Goal: Task Accomplishment & Management: Use online tool/utility

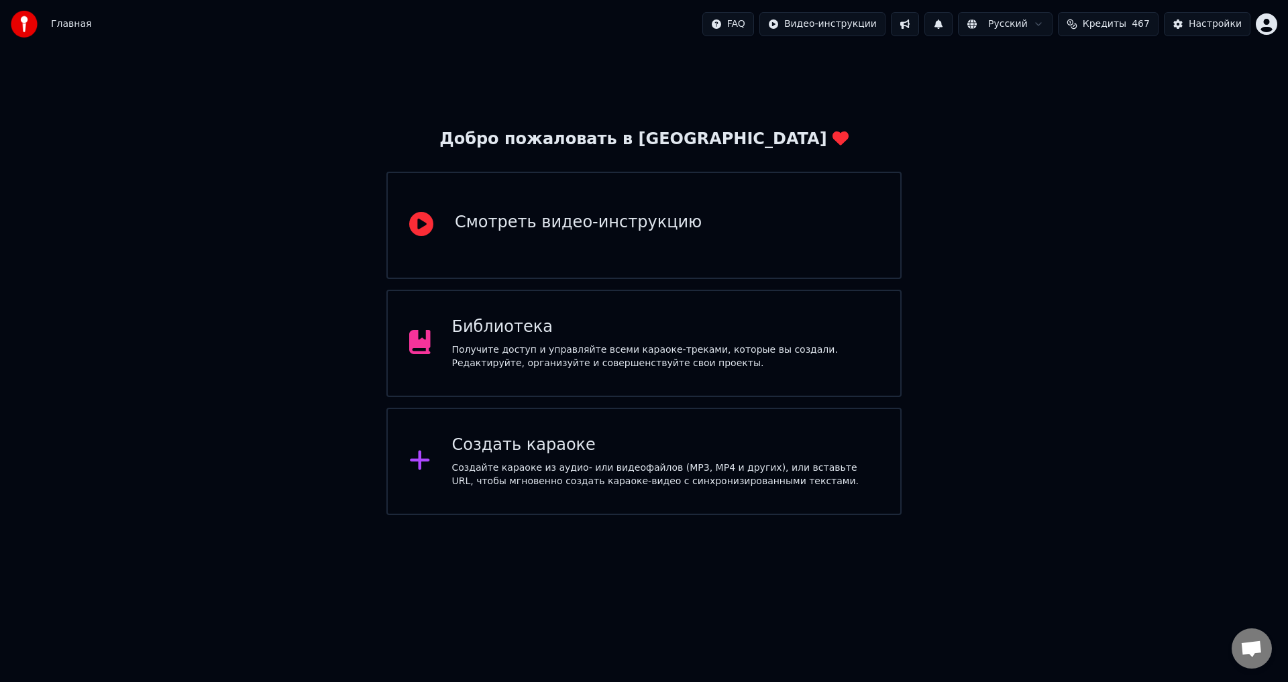
click at [520, 329] on div "Библиотека" at bounding box center [665, 327] width 427 height 21
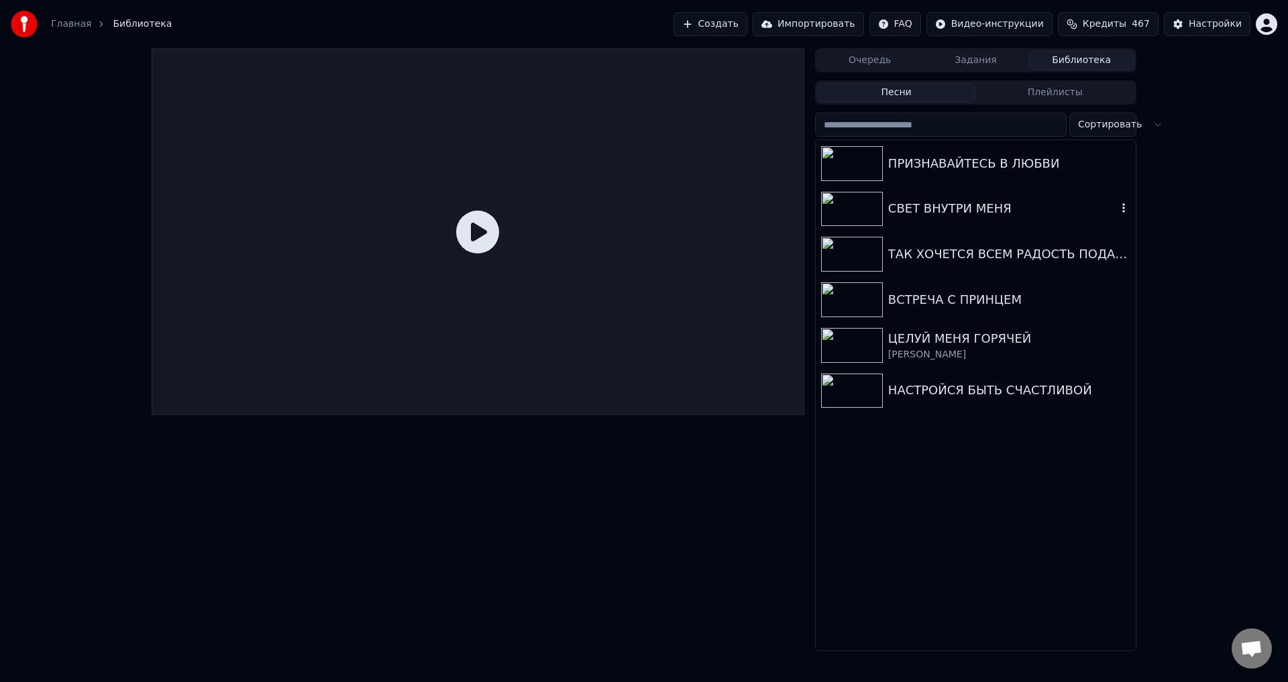
scroll to position [604, 0]
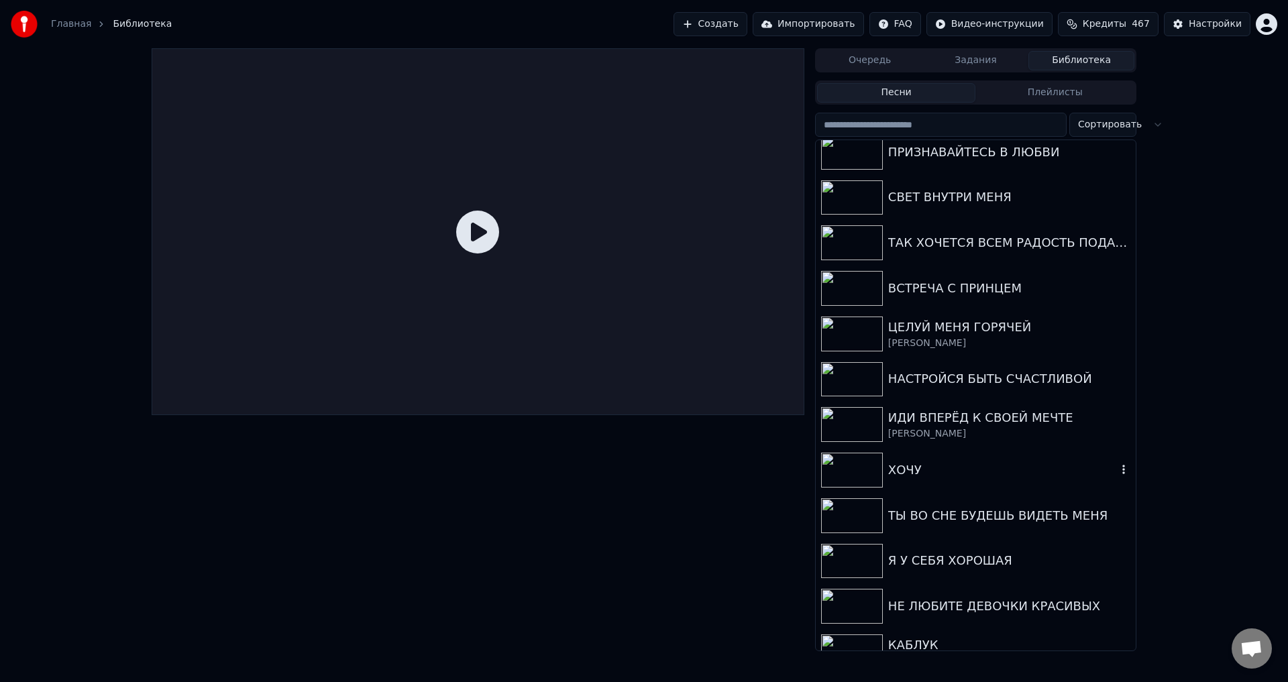
click at [925, 467] on div "ХОЧУ" at bounding box center [1002, 470] width 229 height 19
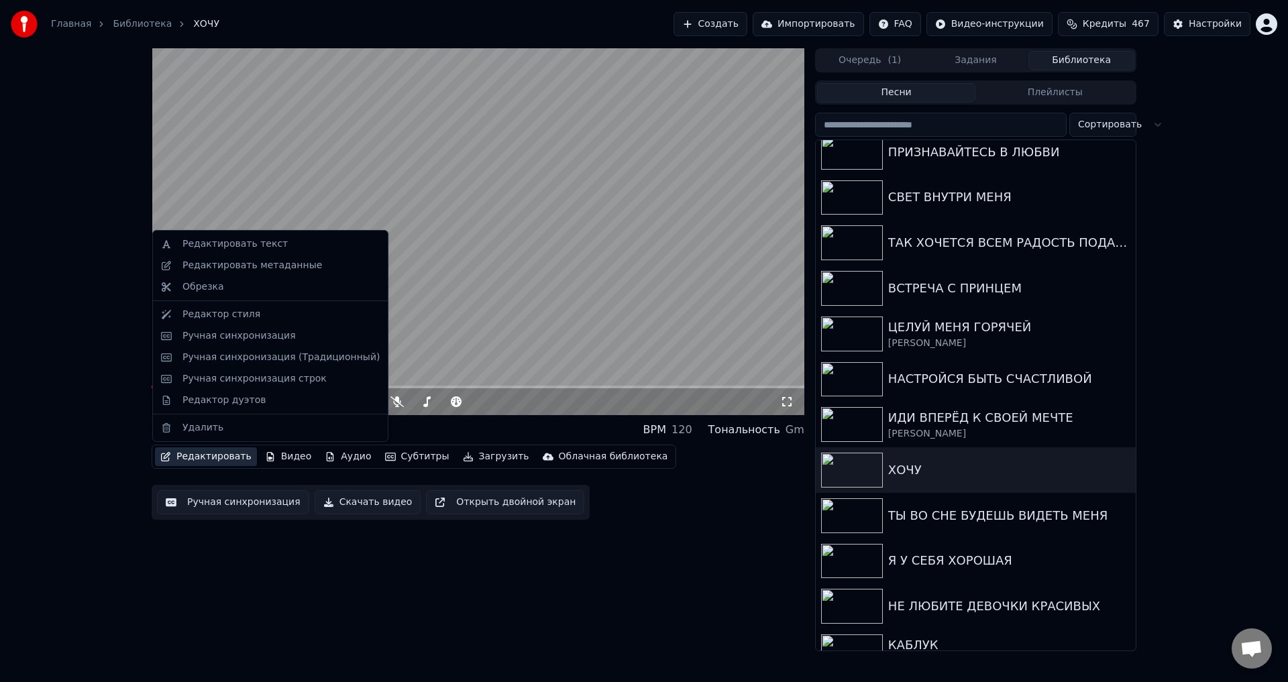
click at [206, 459] on button "Редактировать" at bounding box center [206, 456] width 102 height 19
click at [214, 506] on button "Ручная синхронизация" at bounding box center [233, 502] width 152 height 24
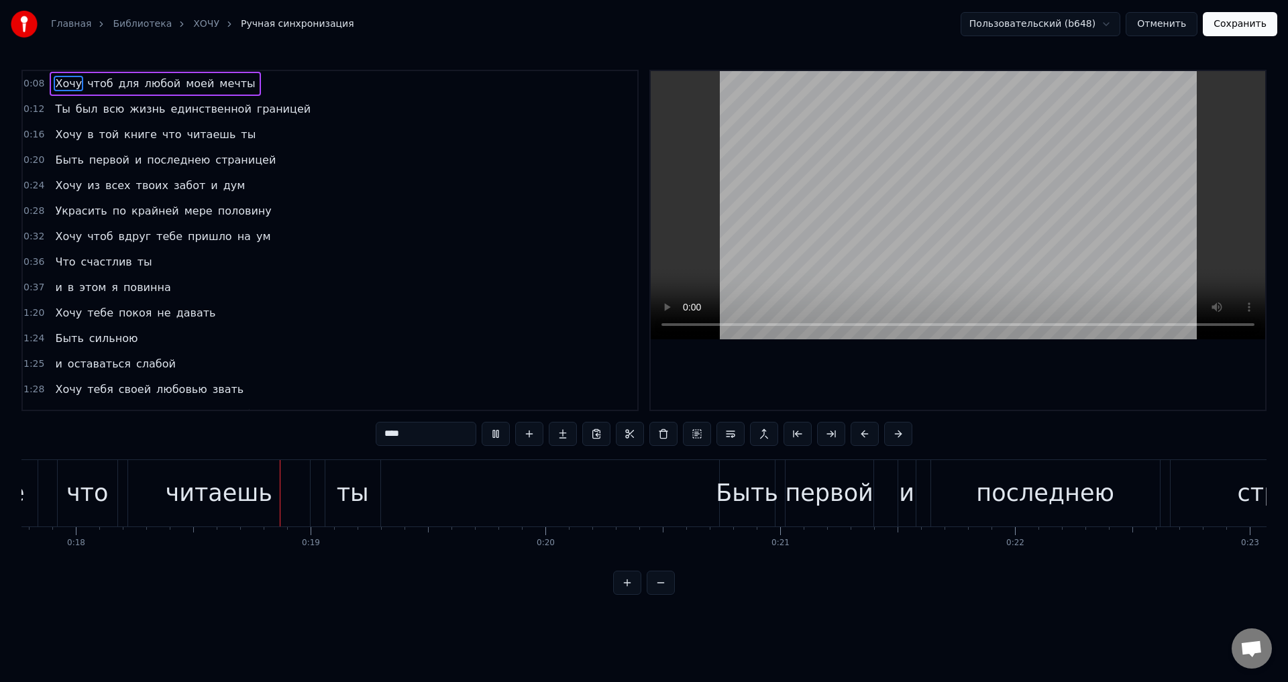
scroll to position [0, 4217]
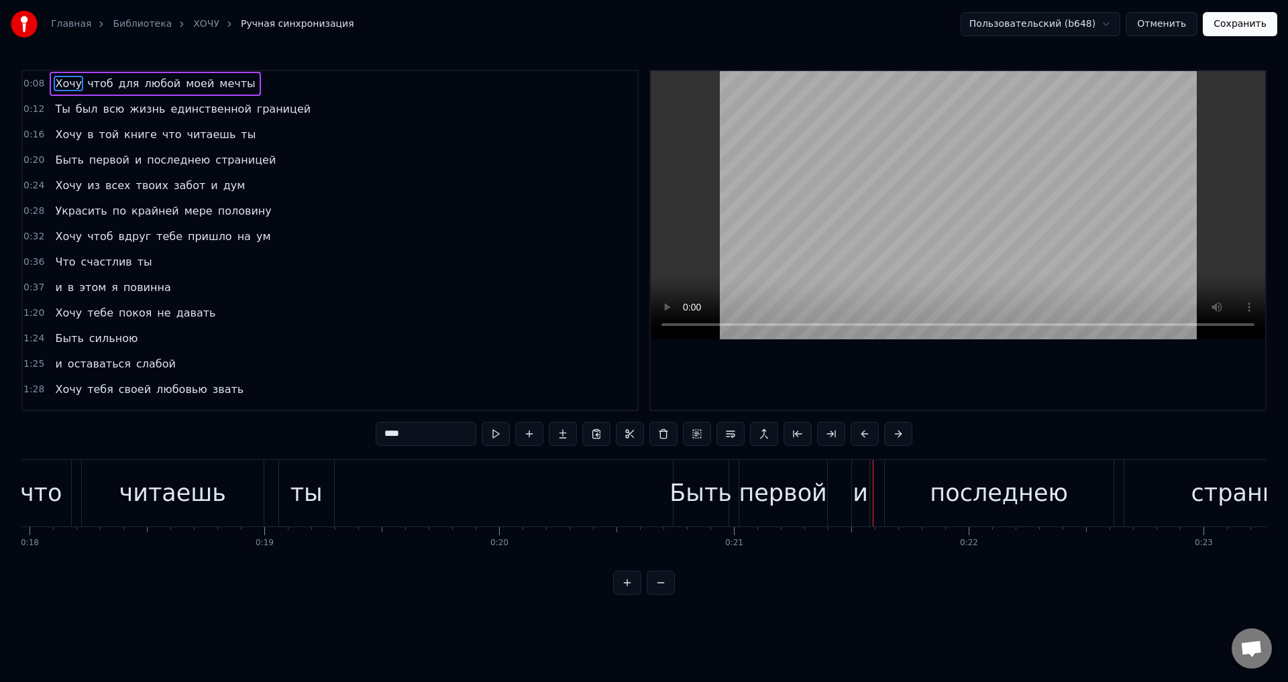
click at [133, 161] on span "и" at bounding box center [137, 159] width 9 height 15
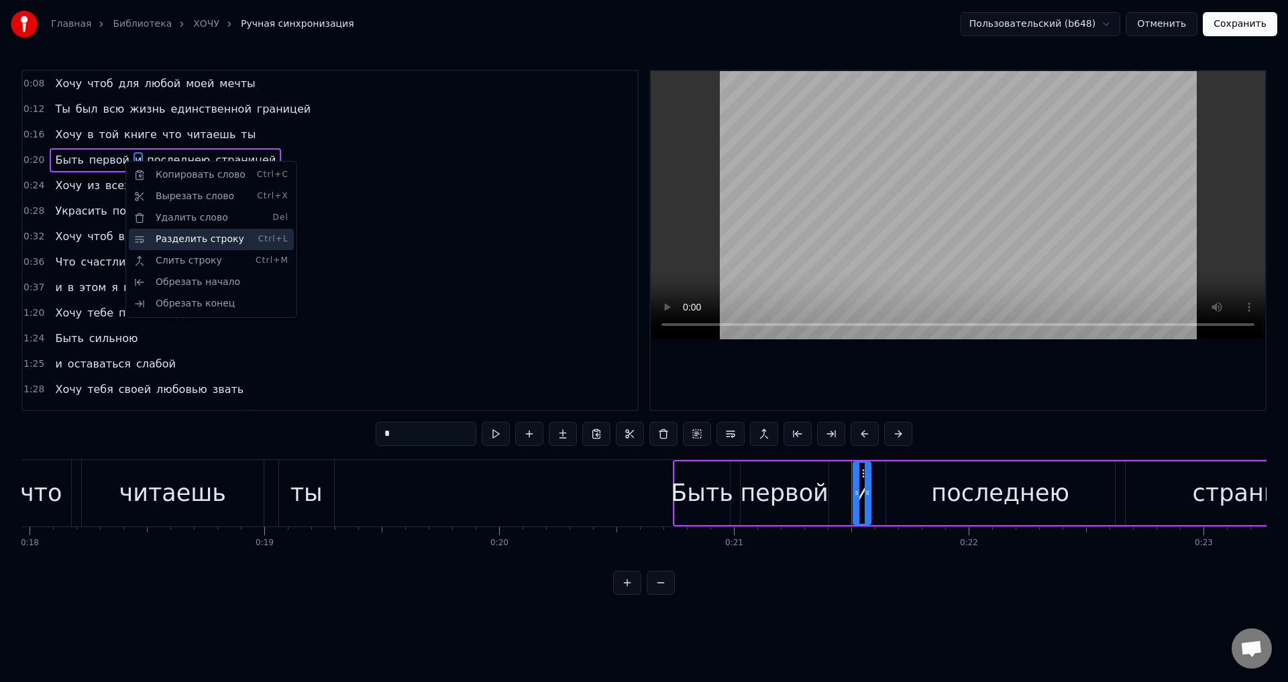
click at [190, 240] on div "Разделить строку Ctrl+L" at bounding box center [211, 239] width 165 height 21
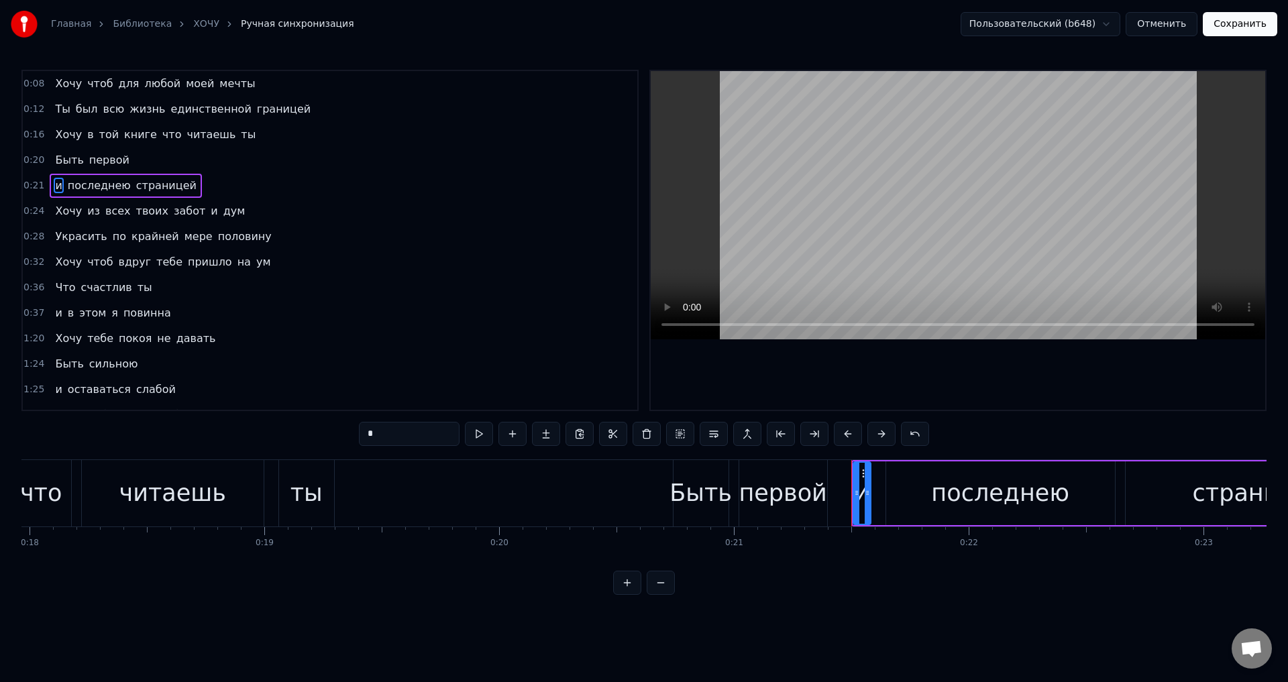
drag, startPoint x: 702, startPoint y: 488, endPoint x: 730, endPoint y: 364, distance: 127.1
click at [702, 488] on div "Быть" at bounding box center [700, 493] width 62 height 36
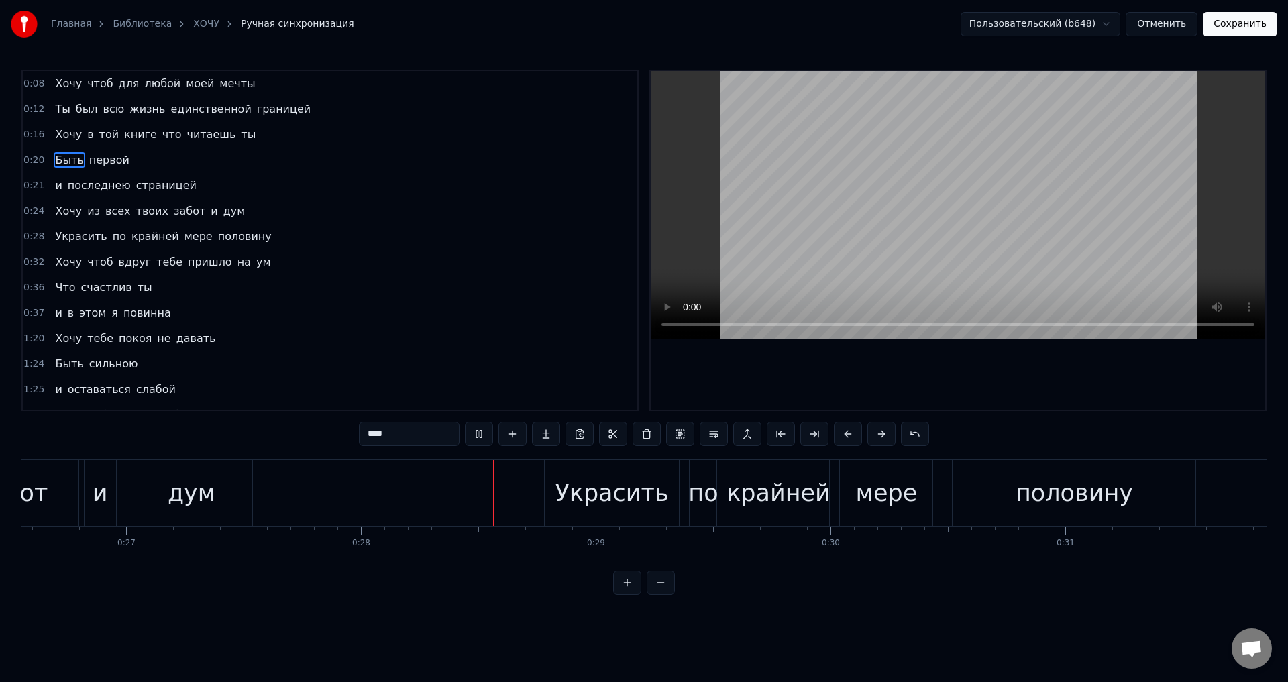
scroll to position [0, 6501]
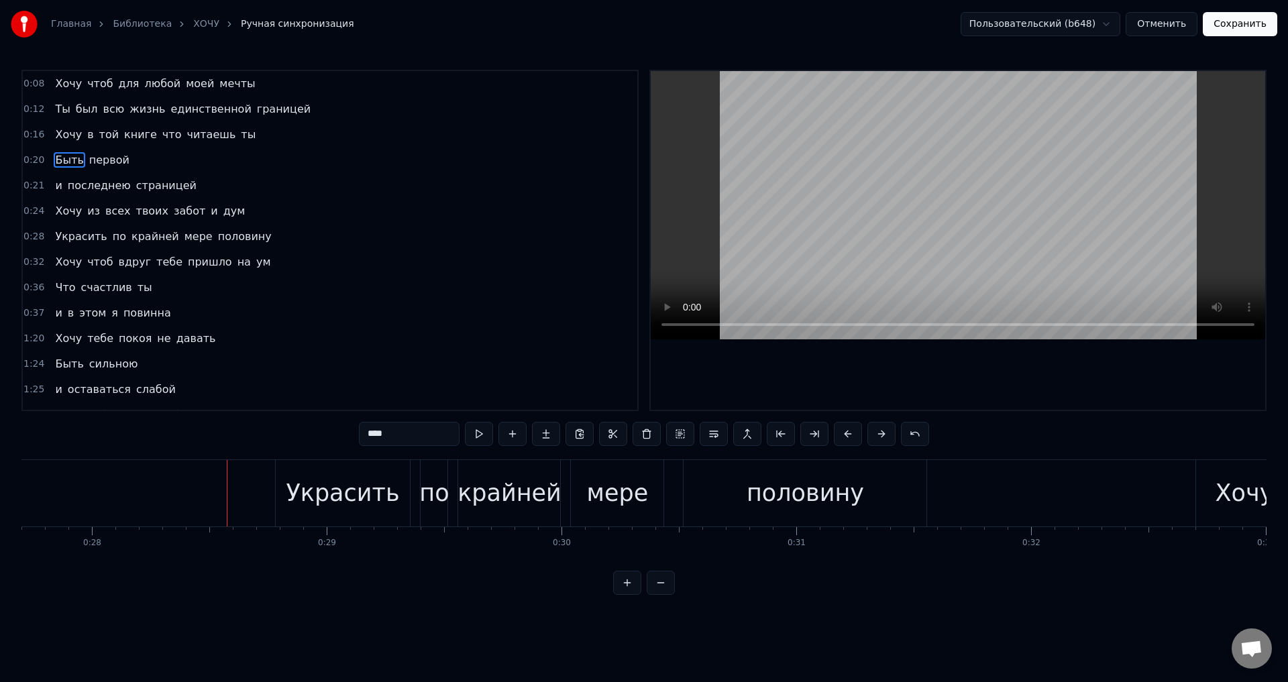
click at [56, 236] on span "Украсить" at bounding box center [81, 236] width 54 height 15
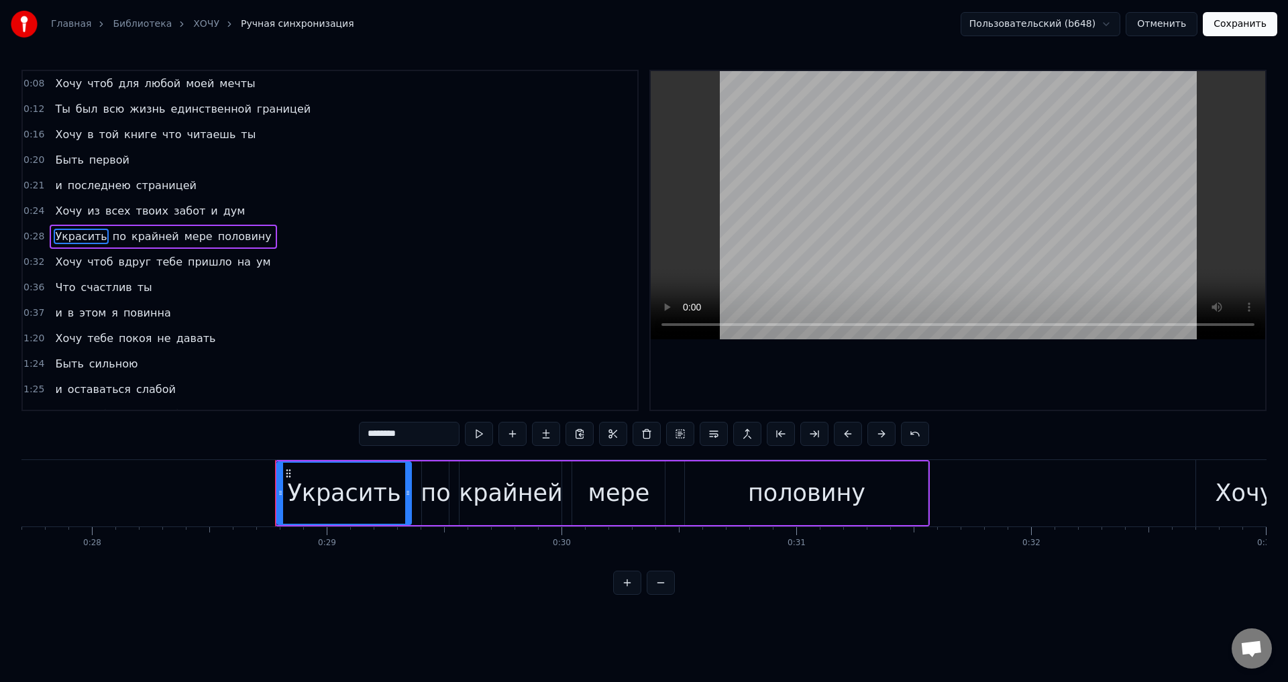
drag, startPoint x: 373, startPoint y: 433, endPoint x: 349, endPoint y: 437, distance: 24.5
click at [350, 436] on div "0:08 Хочу чтоб для любой моей мечты 0:12 Ты был всю жизнь единственной границей…" at bounding box center [643, 332] width 1245 height 525
click at [142, 218] on span "твоих" at bounding box center [152, 210] width 35 height 15
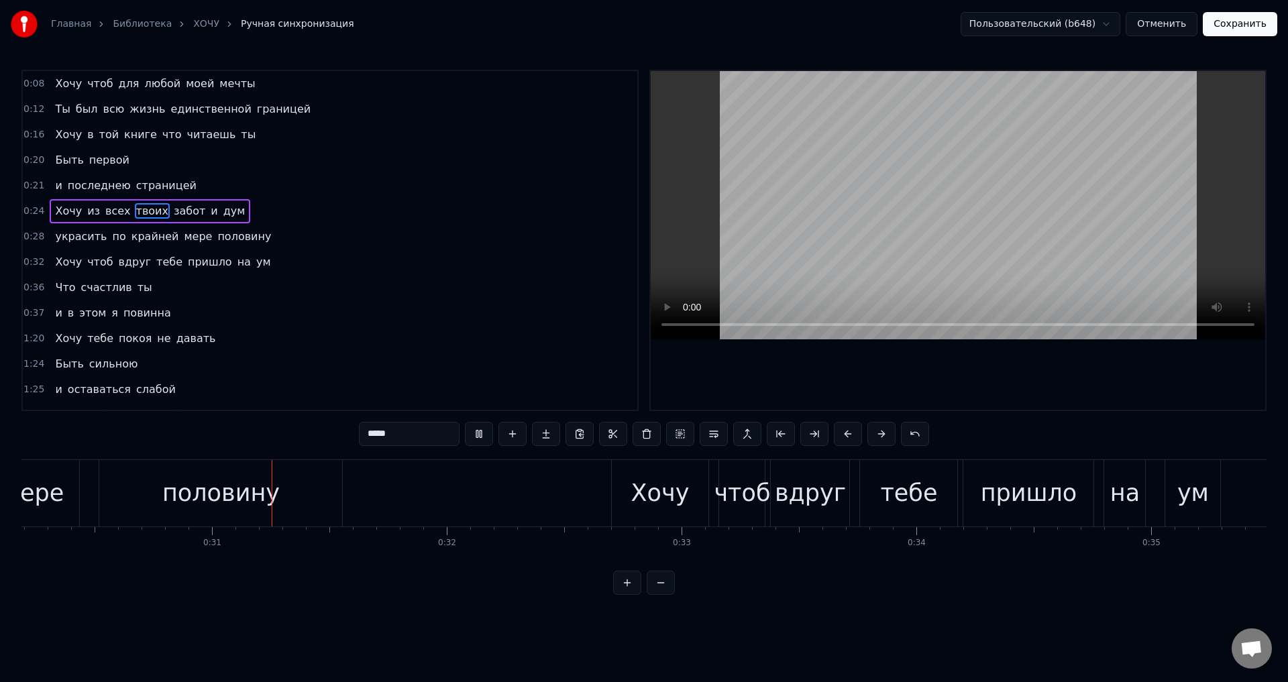
scroll to position [0, 7086]
click at [64, 215] on span "Хочу" at bounding box center [69, 210] width 30 height 15
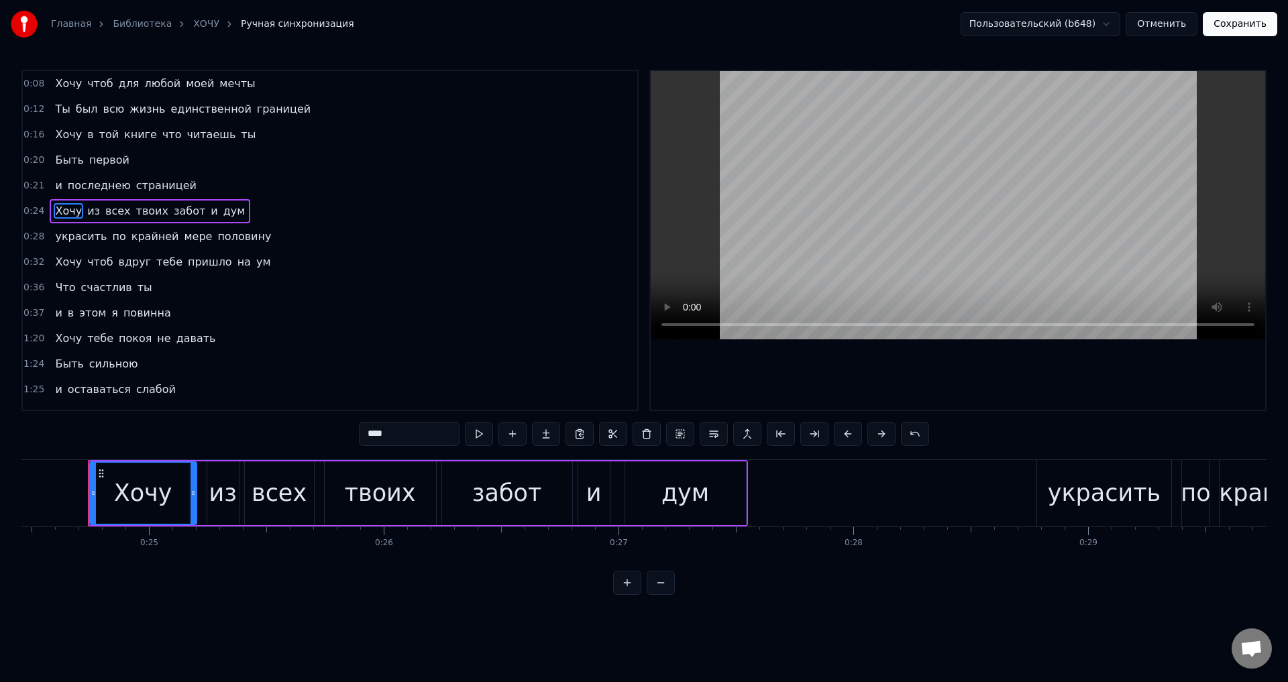
scroll to position [0, 5739]
click at [58, 210] on span "Хочу" at bounding box center [69, 210] width 30 height 15
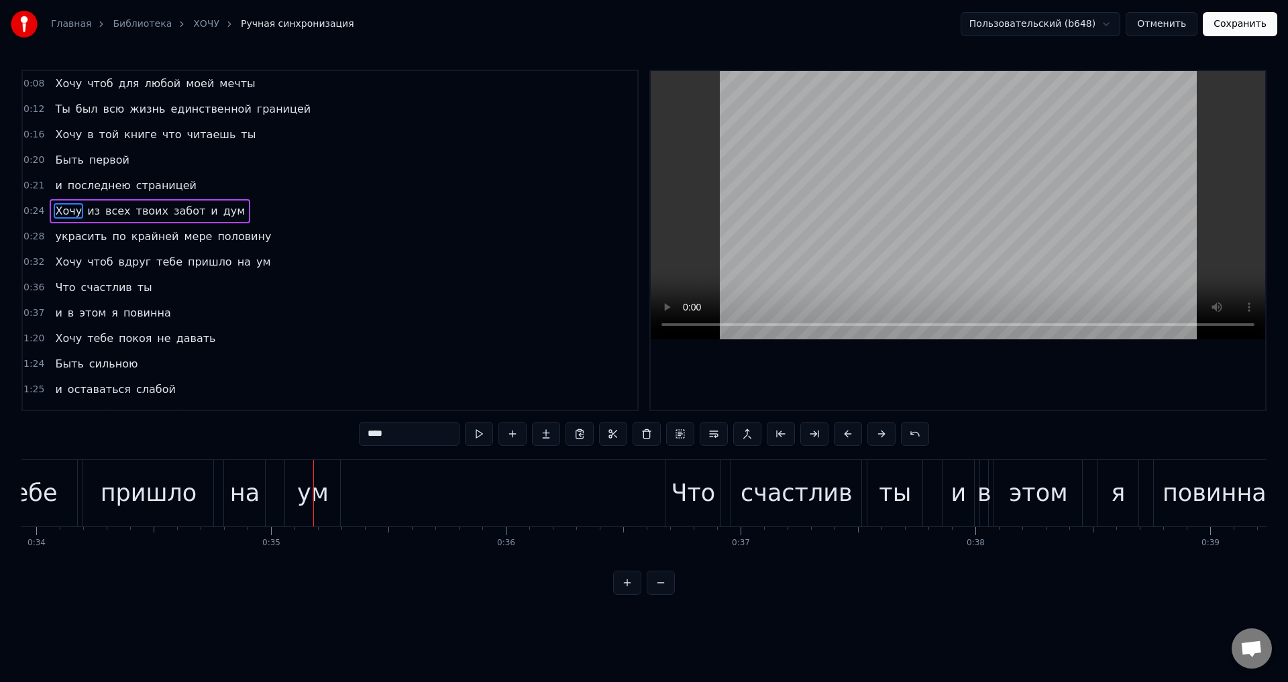
scroll to position [0, 8031]
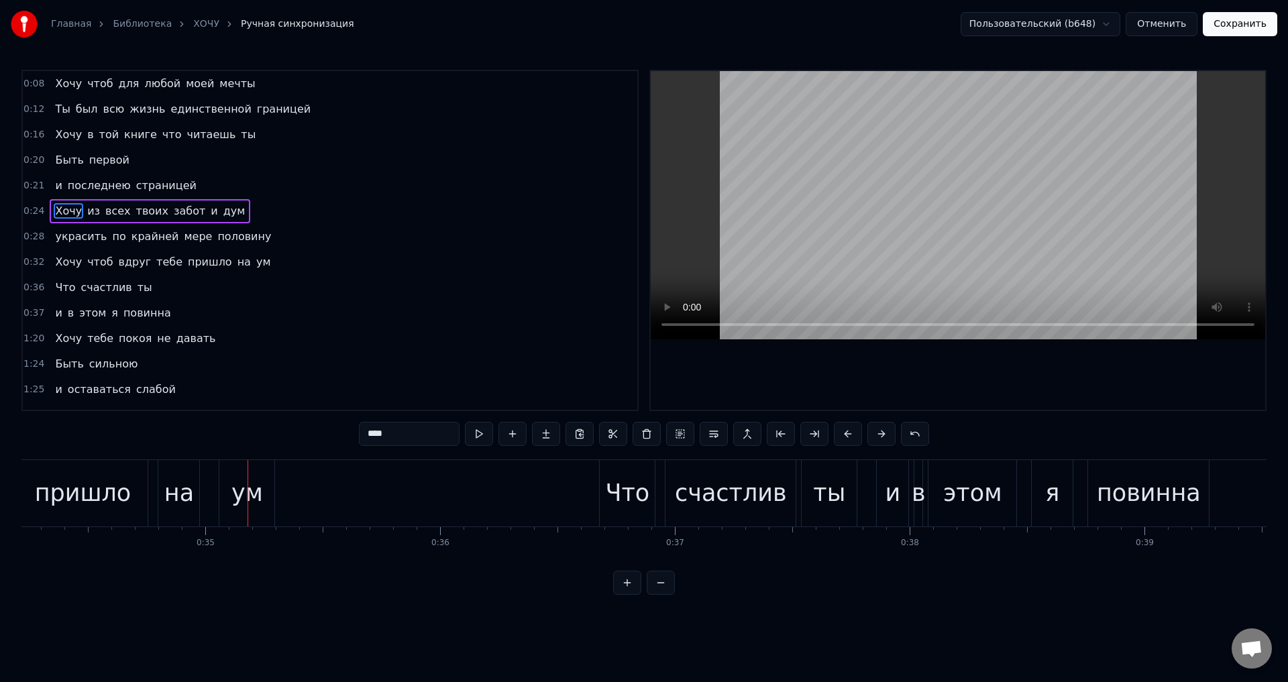
click at [78, 239] on span "украсить" at bounding box center [81, 236] width 54 height 15
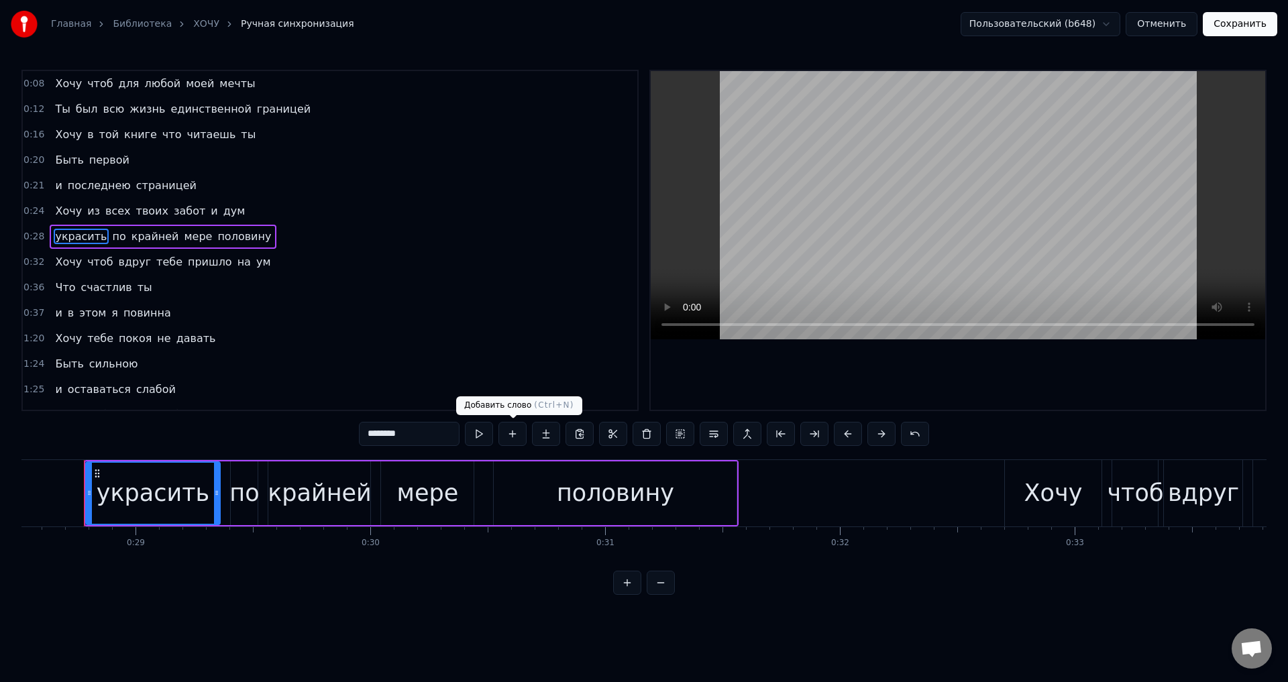
scroll to position [0, 6687]
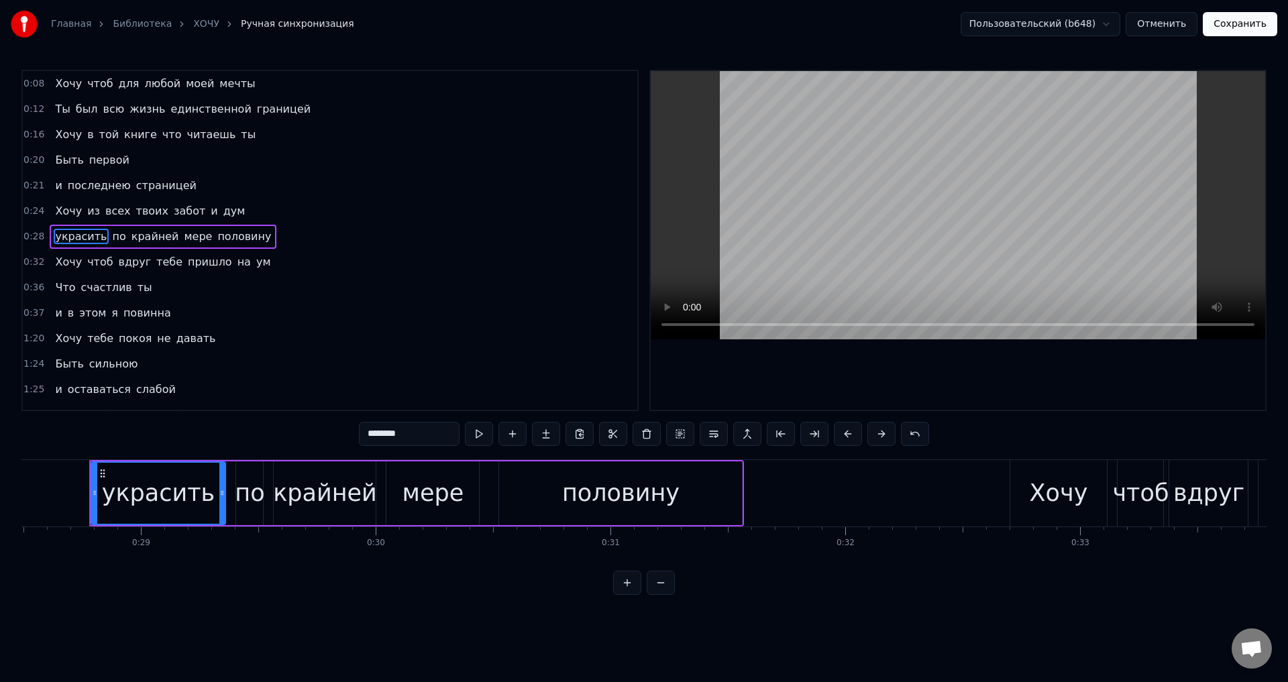
click at [168, 502] on div "украсить" at bounding box center [158, 493] width 113 height 36
drag, startPoint x: 390, startPoint y: 434, endPoint x: 425, endPoint y: 437, distance: 35.0
click at [391, 434] on input "********" at bounding box center [409, 434] width 101 height 24
drag, startPoint x: 404, startPoint y: 432, endPoint x: 337, endPoint y: 433, distance: 67.1
click at [337, 433] on div "0:08 Хочу чтоб для любой моей мечты 0:12 Ты был всю жизнь единственной границей…" at bounding box center [643, 332] width 1245 height 525
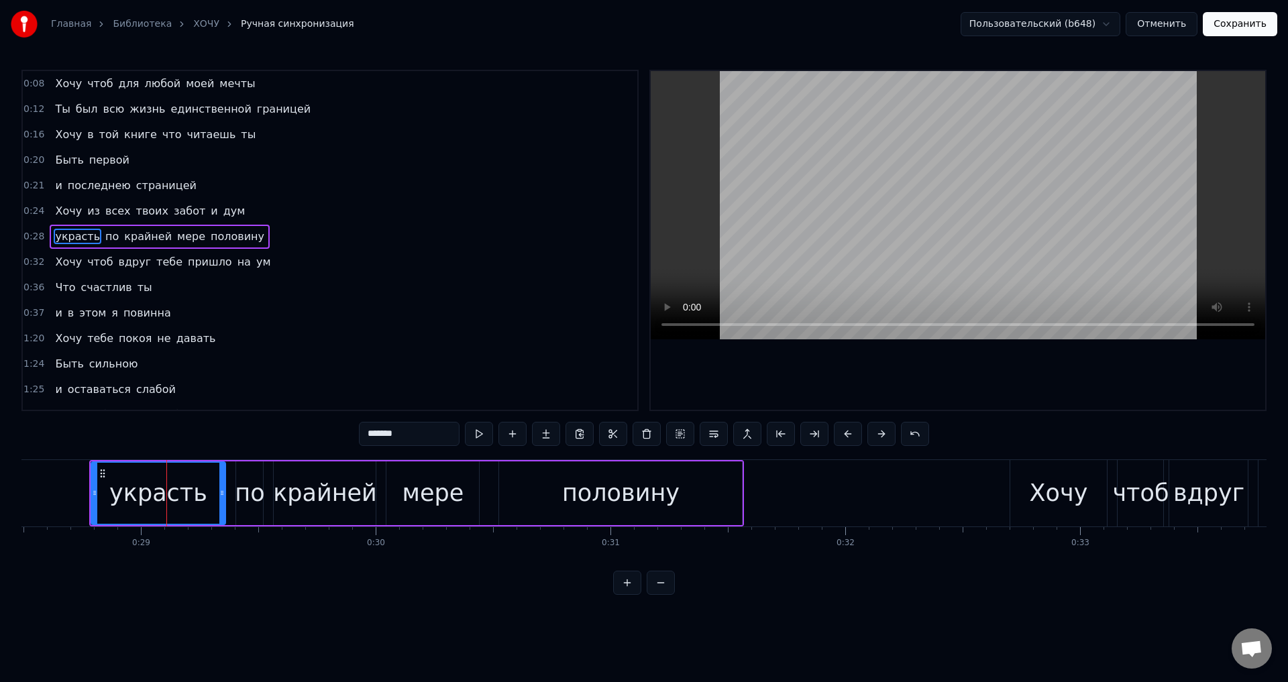
drag, startPoint x: 61, startPoint y: 213, endPoint x: 178, endPoint y: 233, distance: 118.3
click at [62, 213] on span "Хочу" at bounding box center [69, 210] width 30 height 15
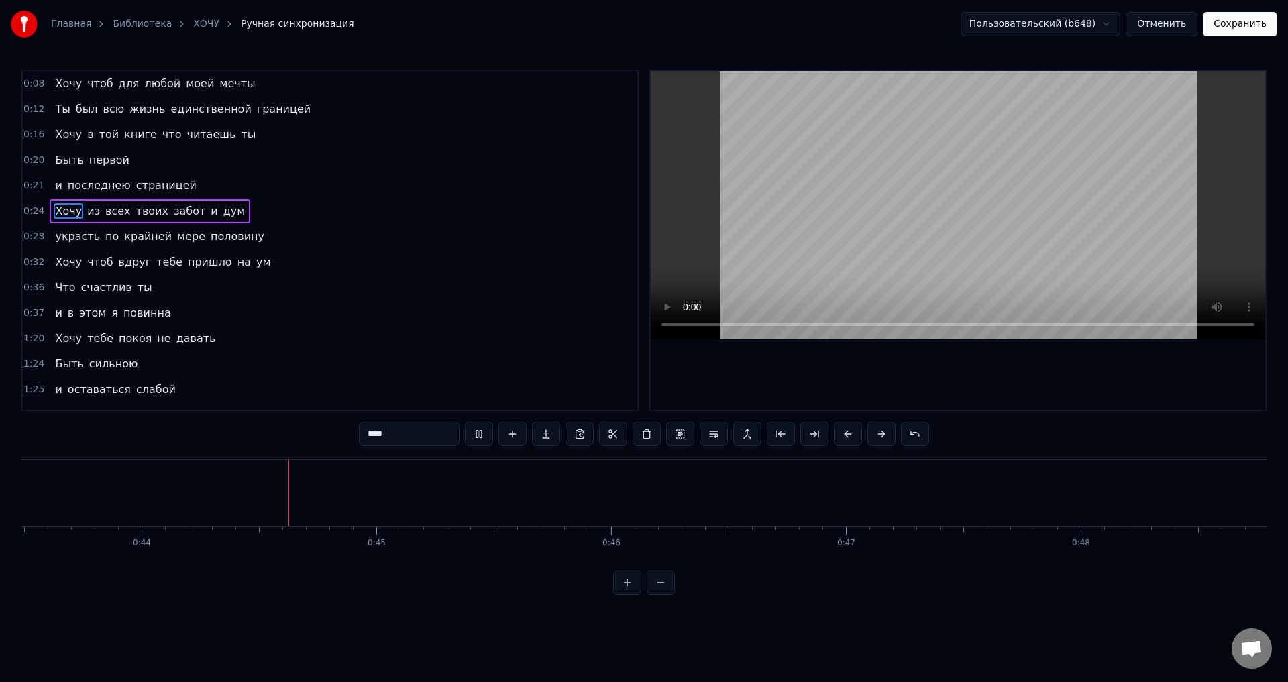
scroll to position [0, 10270]
click at [60, 338] on span "Хочу" at bounding box center [69, 338] width 30 height 15
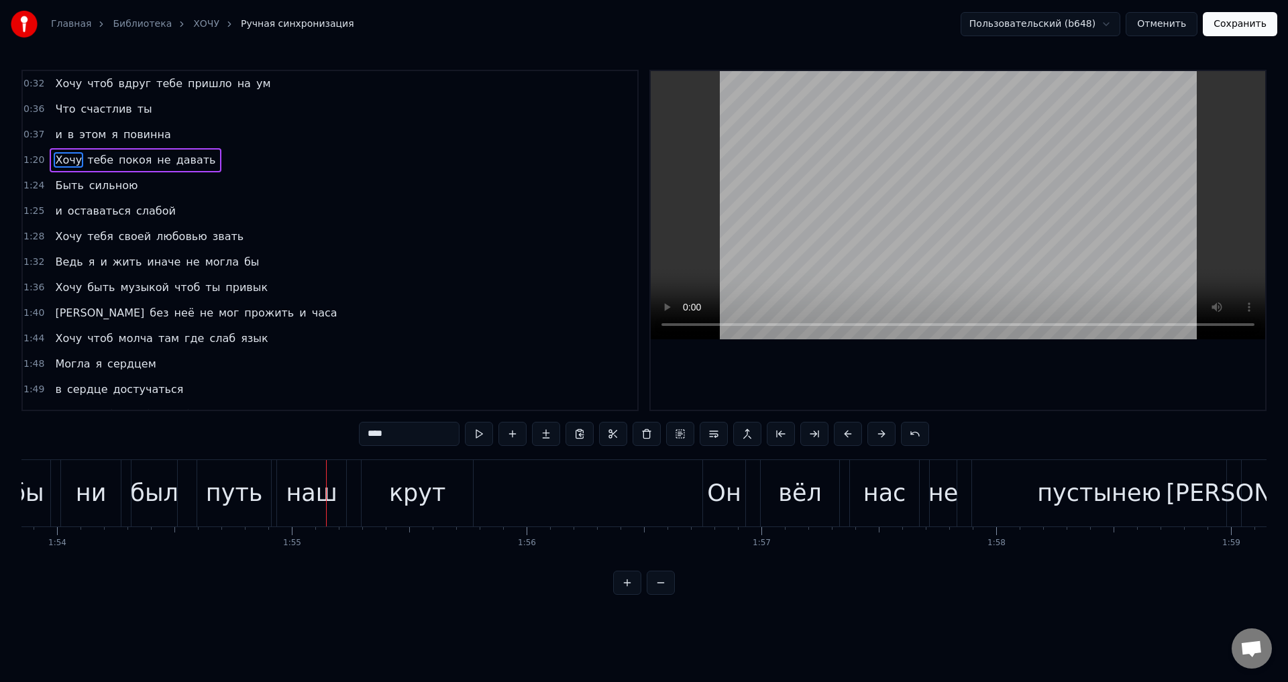
scroll to position [201, 0]
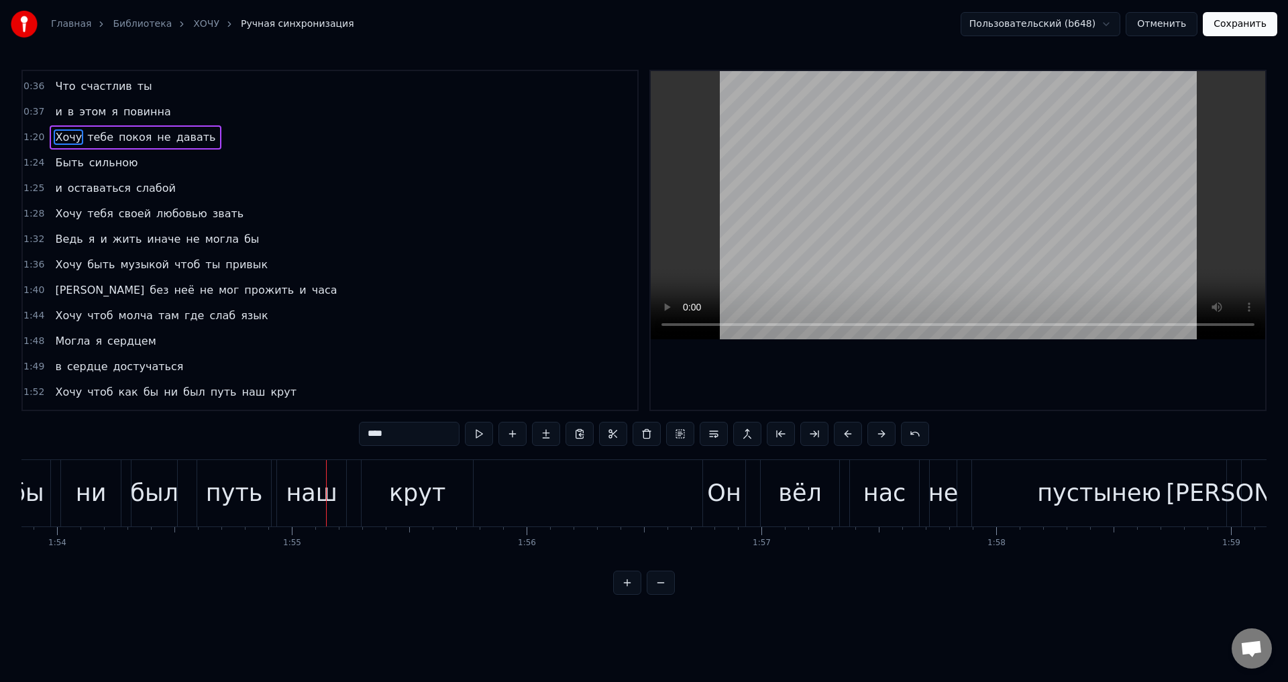
click at [60, 393] on span "Хочу" at bounding box center [69, 391] width 30 height 15
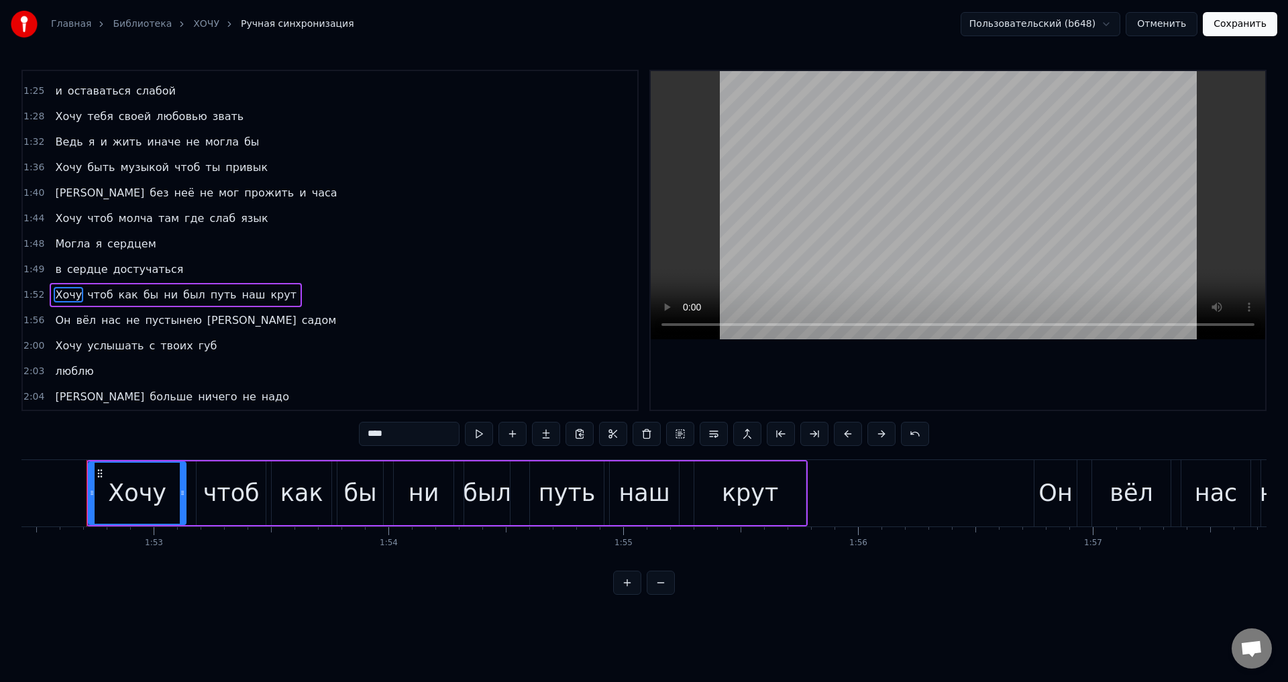
scroll to position [0, 26387]
click at [162, 297] on span "ни" at bounding box center [170, 294] width 17 height 15
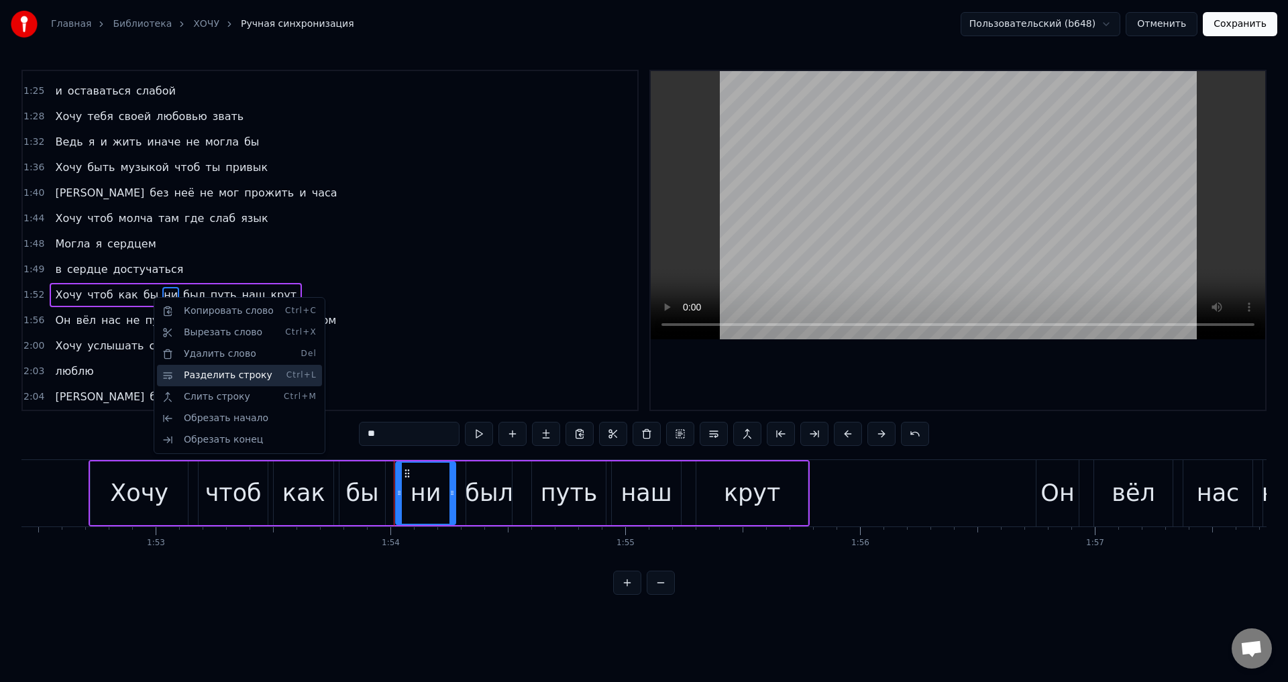
click at [218, 378] on div "Разделить строку Ctrl+L" at bounding box center [239, 375] width 165 height 21
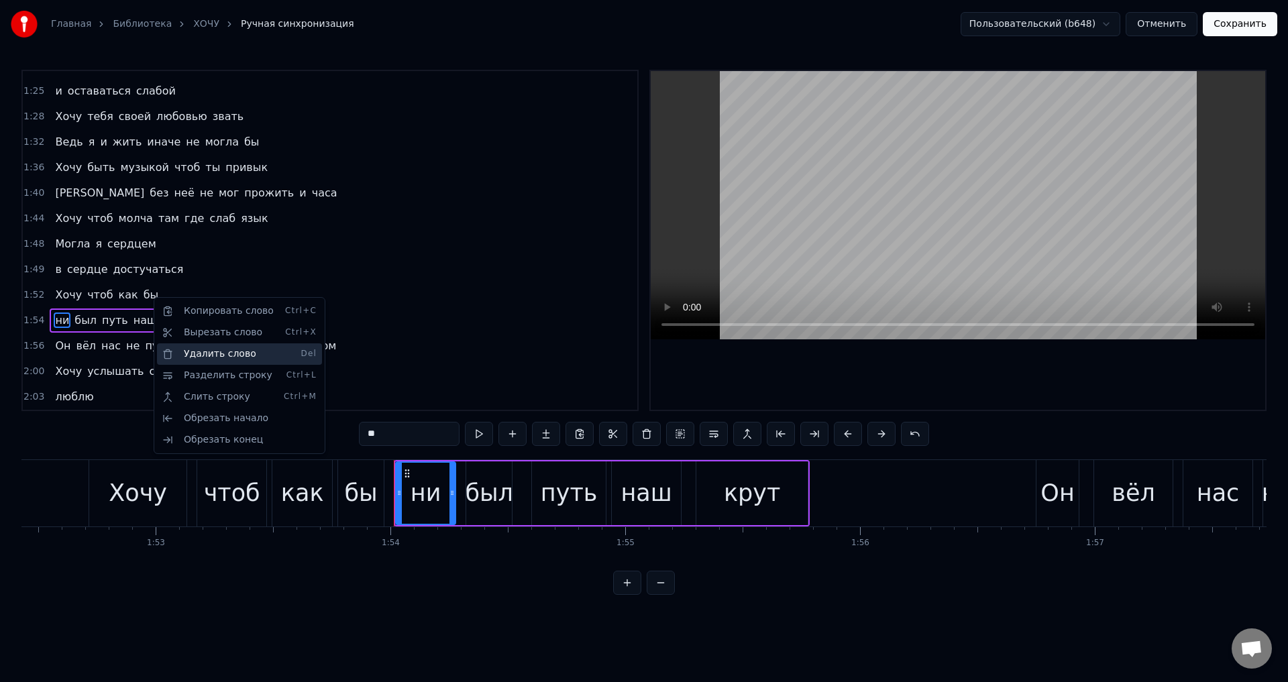
scroll to position [324, 0]
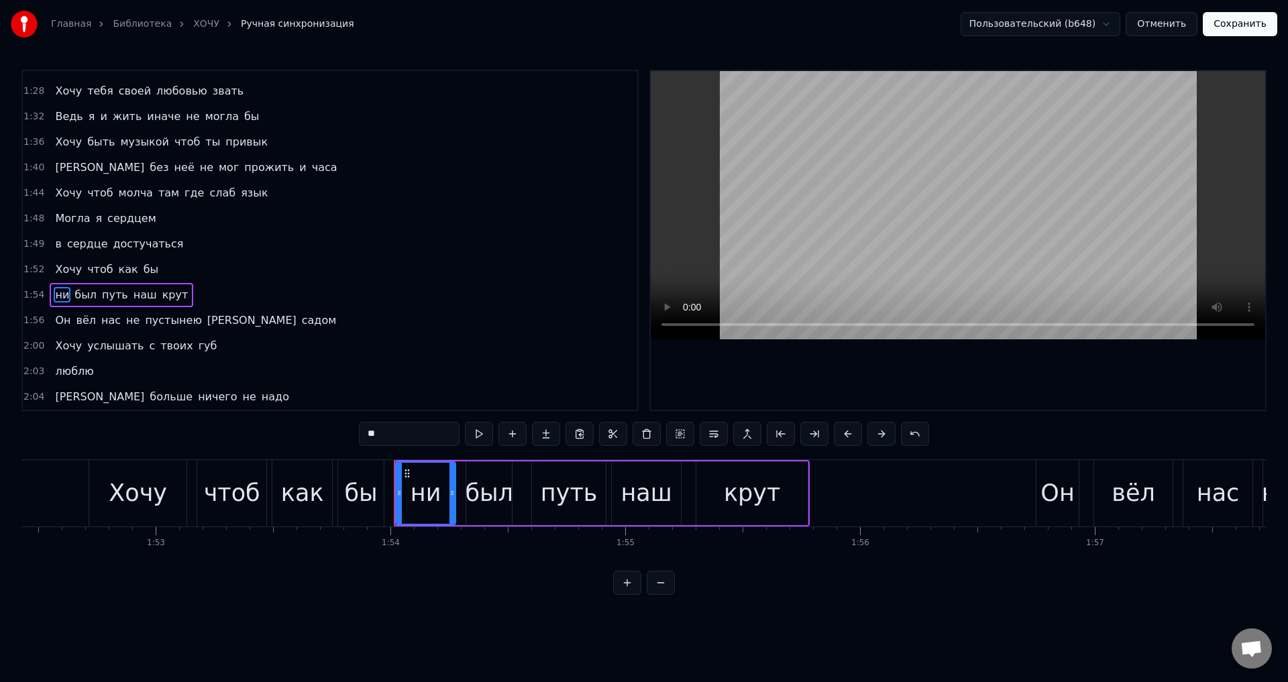
drag, startPoint x: 55, startPoint y: 264, endPoint x: 74, endPoint y: 268, distance: 19.9
click at [56, 264] on span "Хочу" at bounding box center [69, 269] width 30 height 15
type input "****"
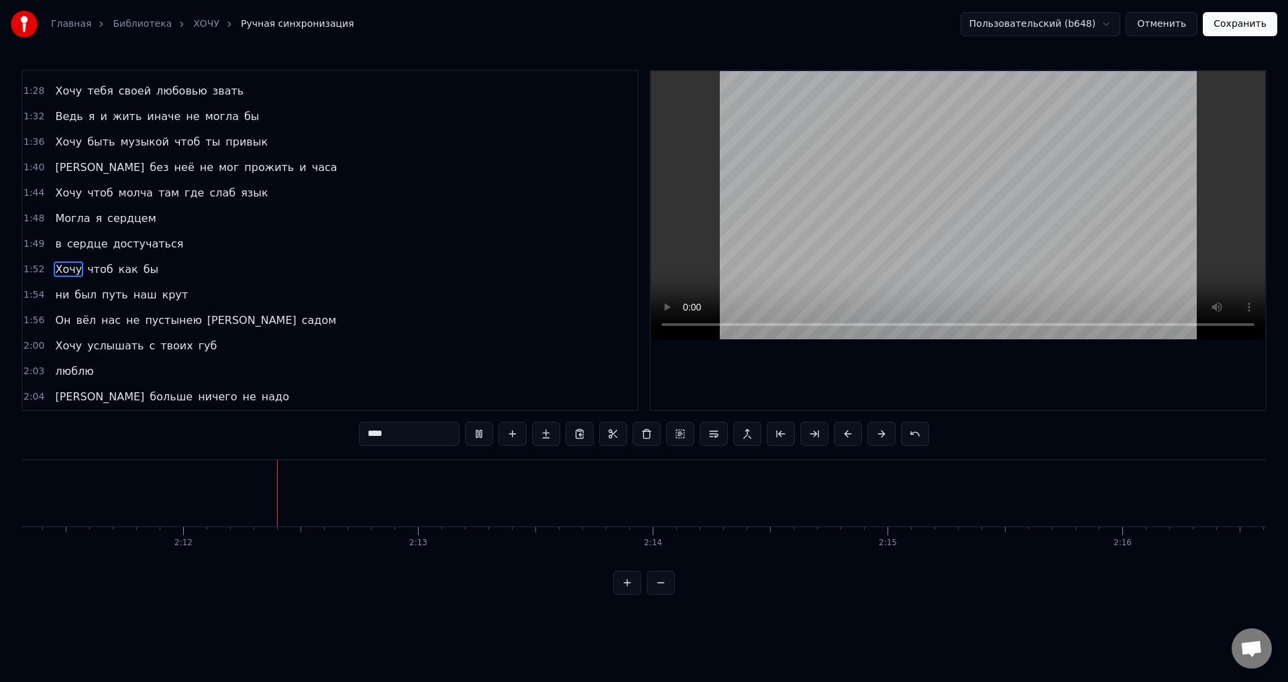
scroll to position [0, 30865]
click at [1243, 26] on button "Сохранить" at bounding box center [1239, 24] width 74 height 24
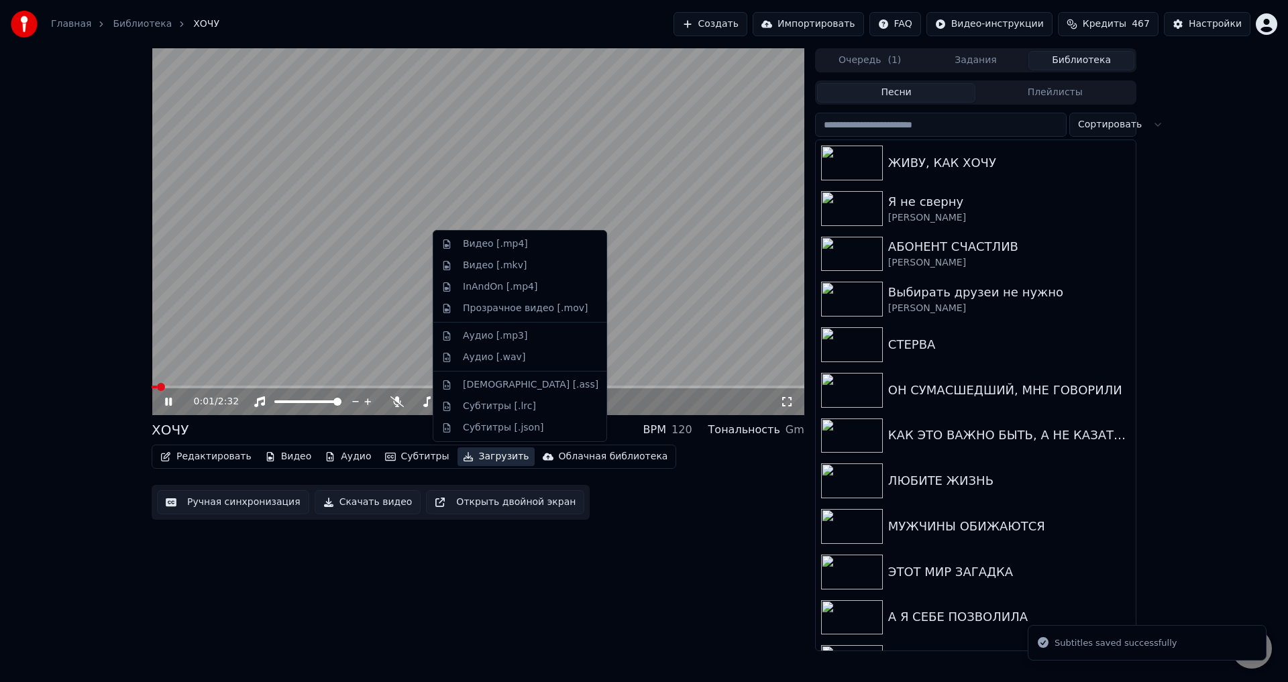
click at [465, 456] on button "Загрузить" at bounding box center [495, 456] width 77 height 19
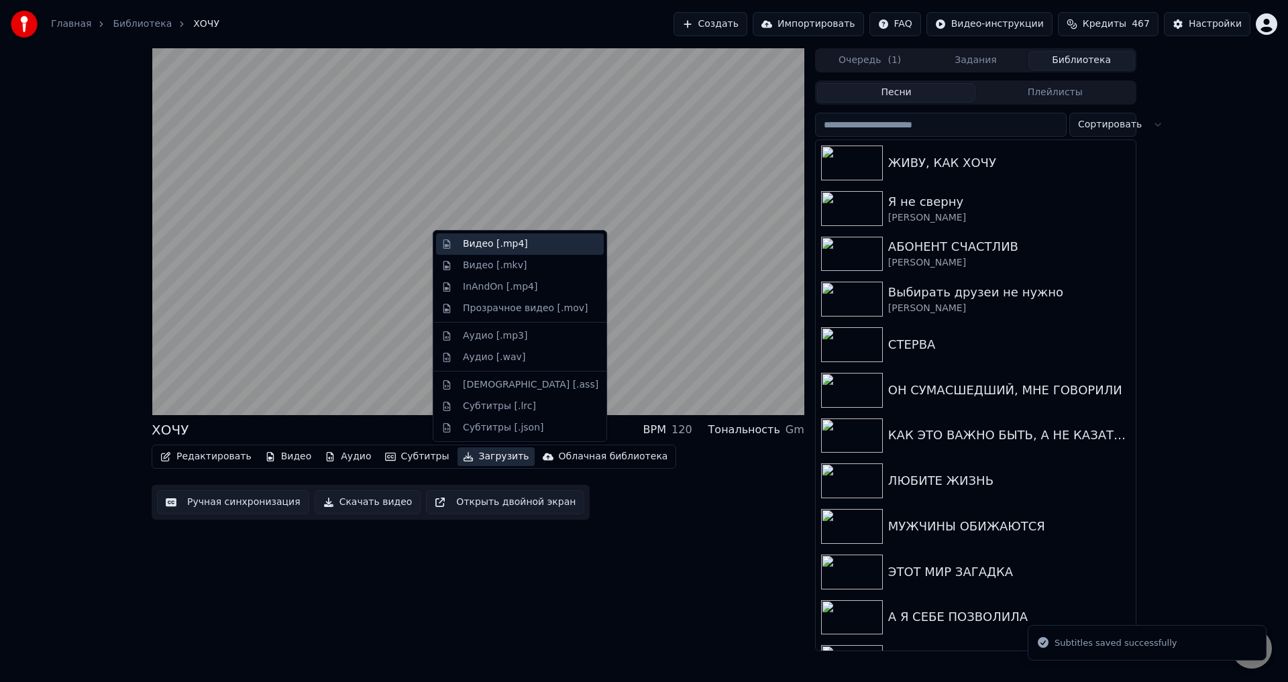
click at [495, 247] on div "Видео [.mp4]" at bounding box center [495, 243] width 65 height 13
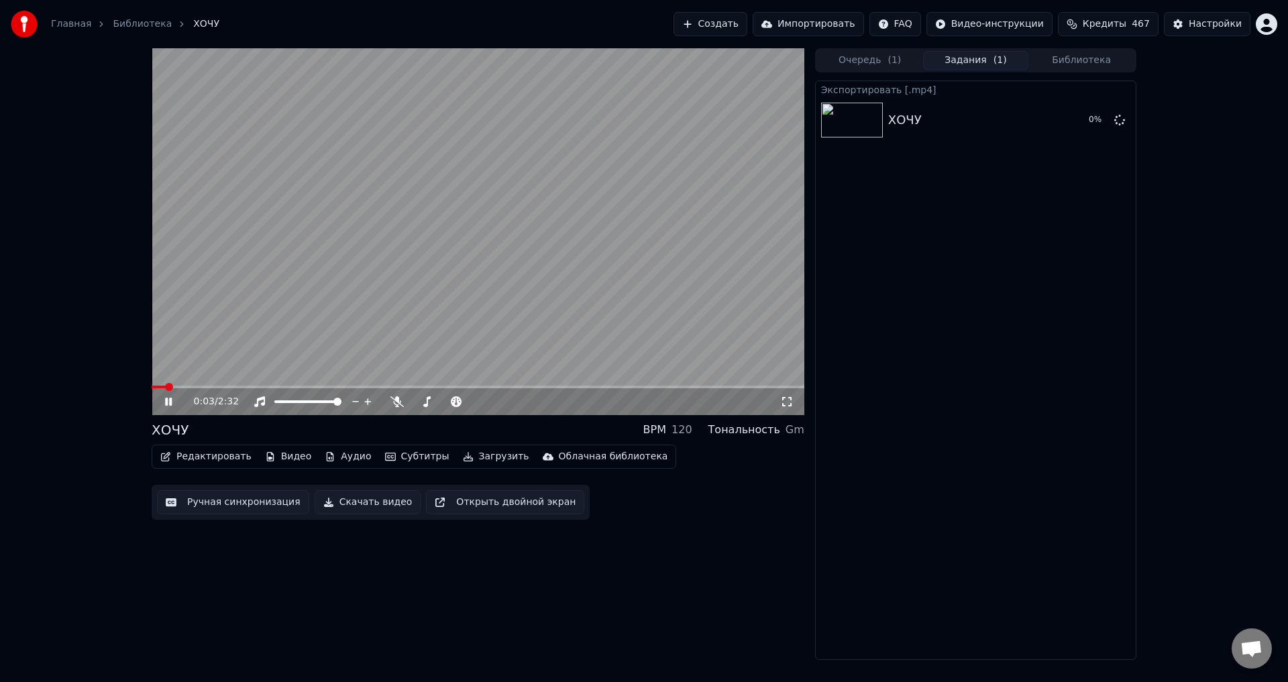
click at [481, 459] on button "Загрузить" at bounding box center [495, 456] width 77 height 19
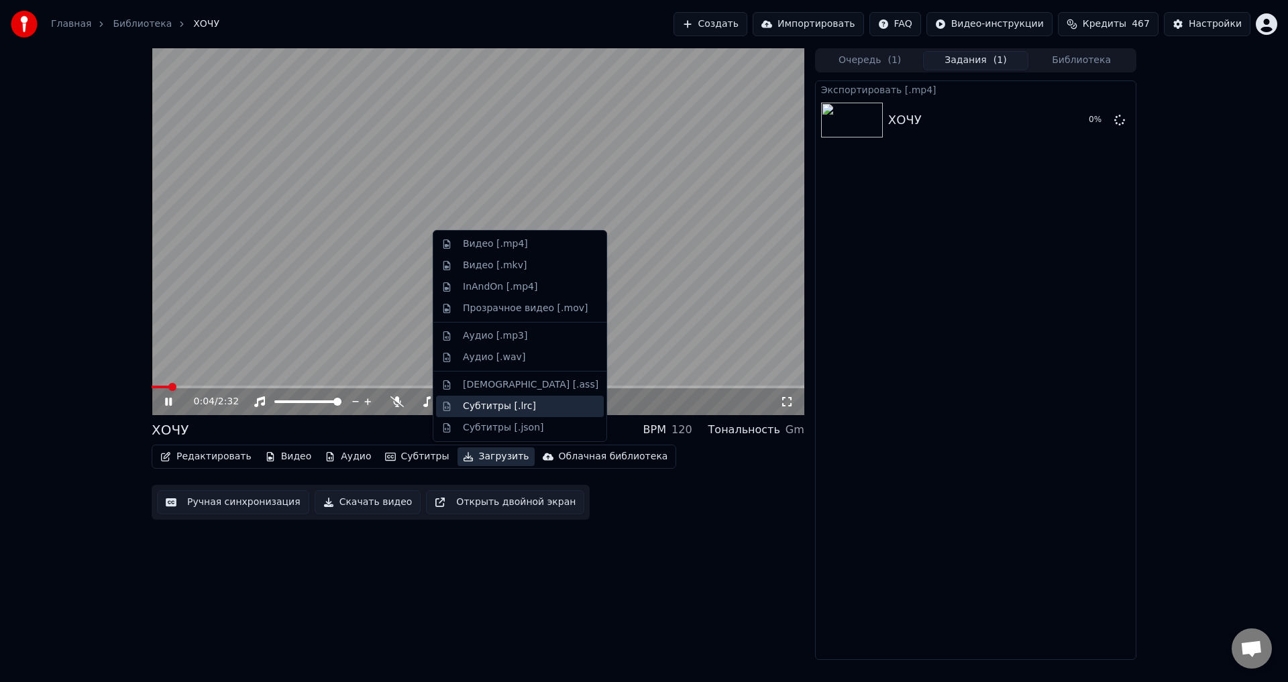
click at [484, 407] on div "Субтитры [.lrc]" at bounding box center [499, 406] width 73 height 13
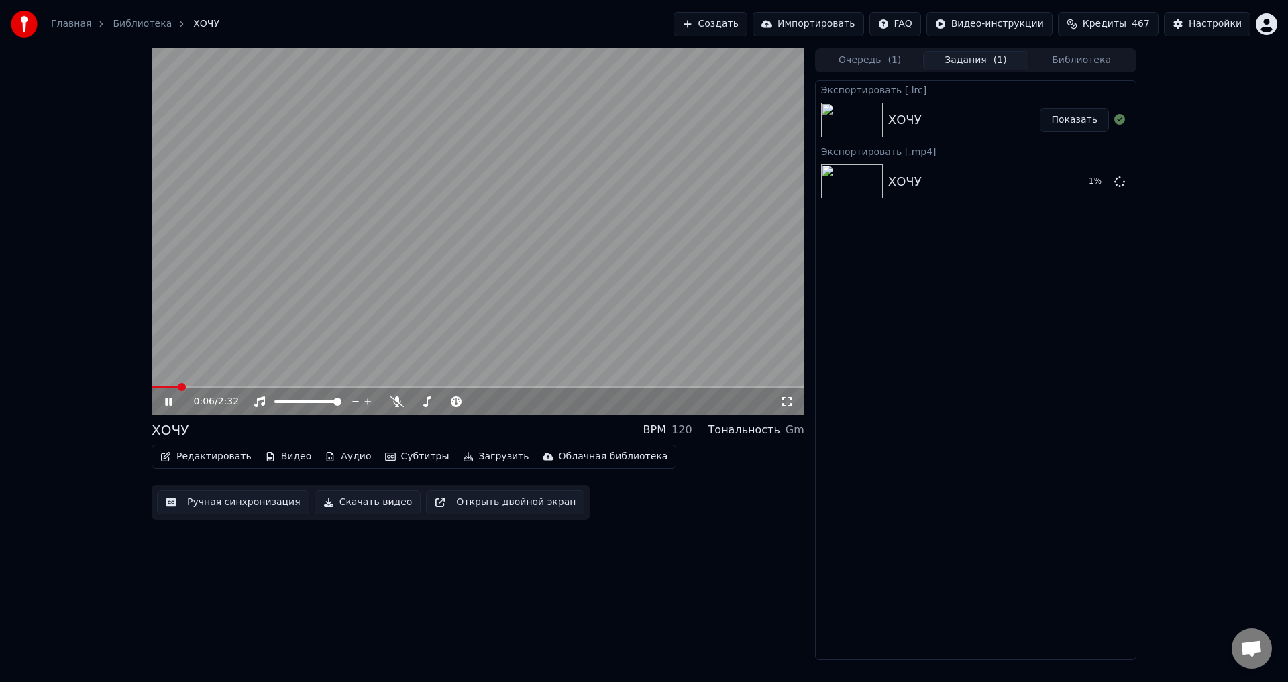
click at [171, 396] on div "0:06 / 2:32" at bounding box center [478, 401] width 642 height 13
click at [170, 398] on icon at bounding box center [168, 402] width 7 height 8
